Goal: Transaction & Acquisition: Subscribe to service/newsletter

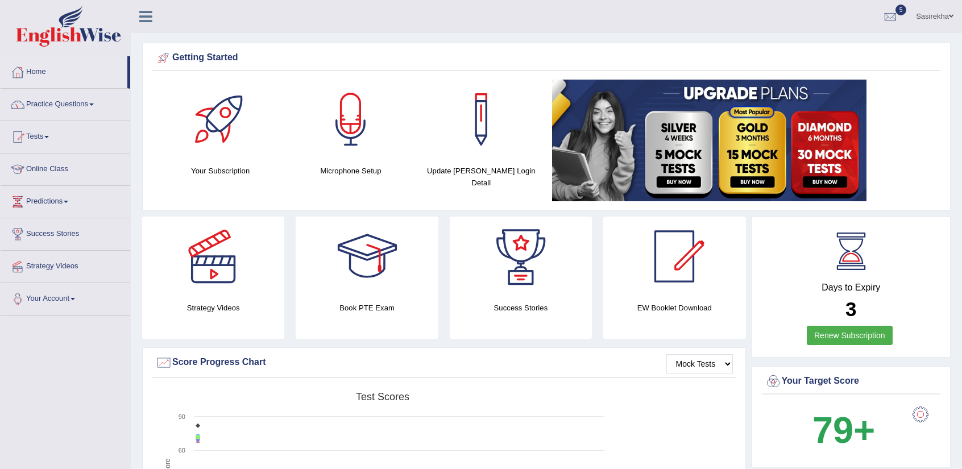
click at [98, 167] on link "Online Class" at bounding box center [66, 167] width 130 height 28
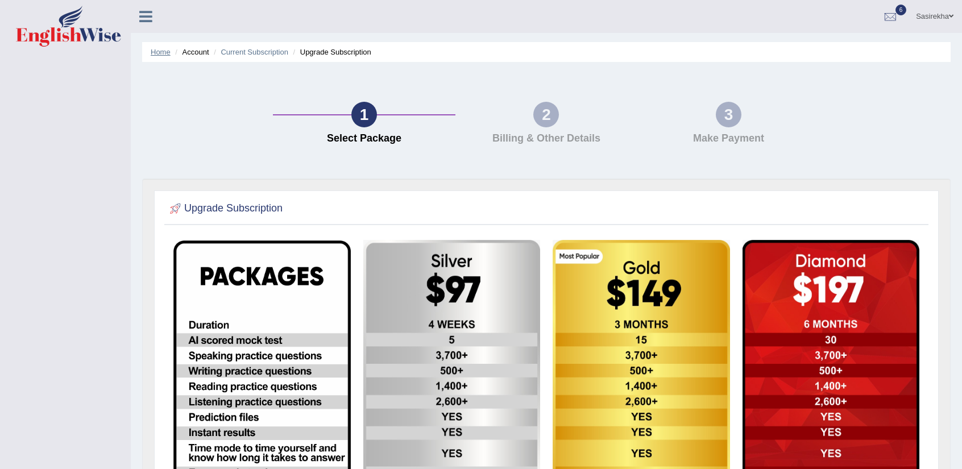
click at [161, 51] on link "Home" at bounding box center [161, 52] width 20 height 9
